Goal: Transaction & Acquisition: Subscribe to service/newsletter

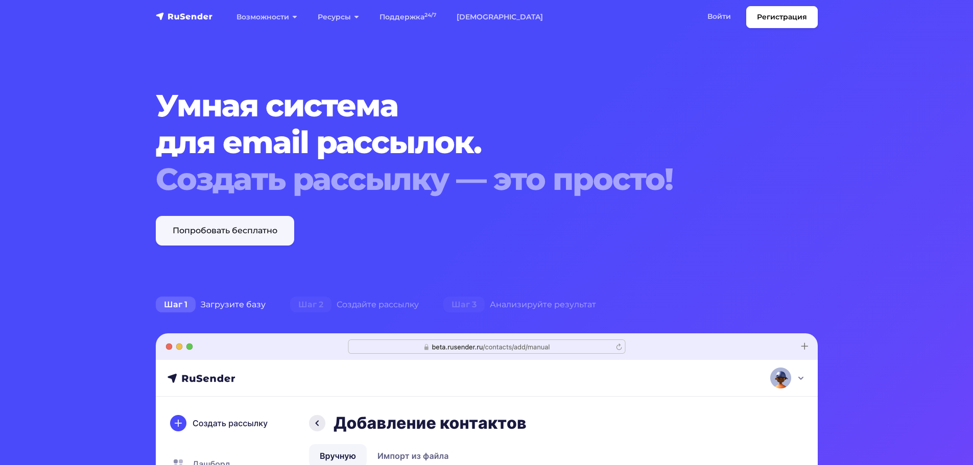
click at [247, 239] on link "Попробовать бесплатно" at bounding box center [225, 231] width 138 height 30
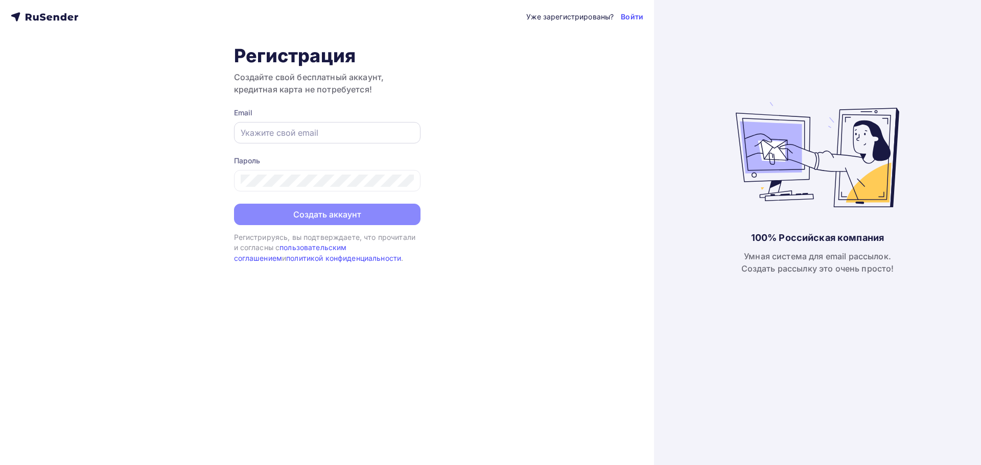
click at [311, 142] on div at bounding box center [327, 132] width 186 height 21
click at [309, 132] on input "text" at bounding box center [327, 133] width 173 height 12
type input "ы"
type input "[EMAIL_ADDRESS][DOMAIN_NAME]"
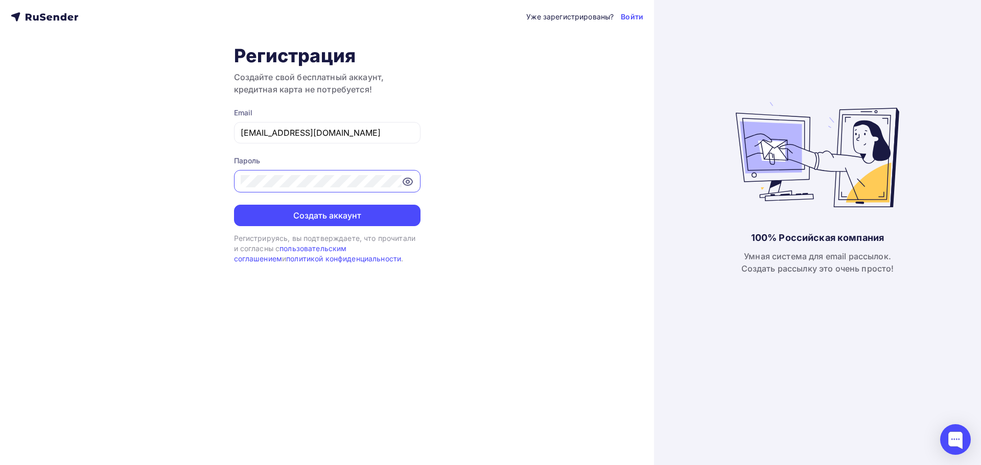
click at [234, 205] on button "Создать аккаунт" at bounding box center [327, 215] width 186 height 21
